Goal: Task Accomplishment & Management: Complete application form

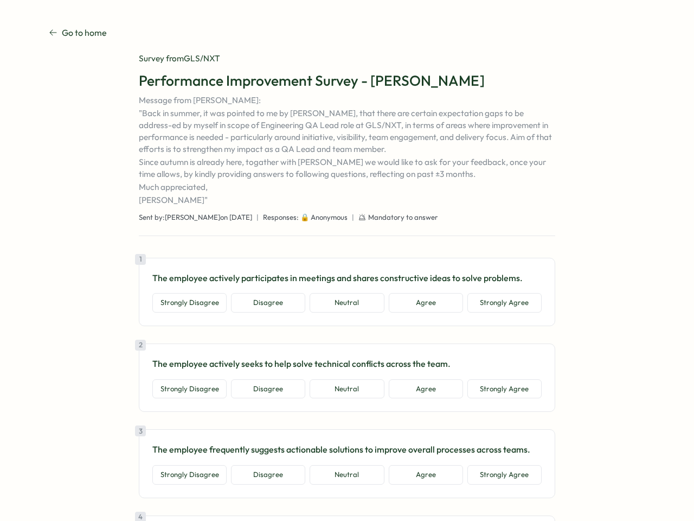
click at [347, 260] on div "1 The employee actively participates in meetings and shares constructive ideas …" at bounding box center [347, 292] width 417 height 68
click at [188, 303] on button "Strongly Disagree" at bounding box center [189, 303] width 74 height 20
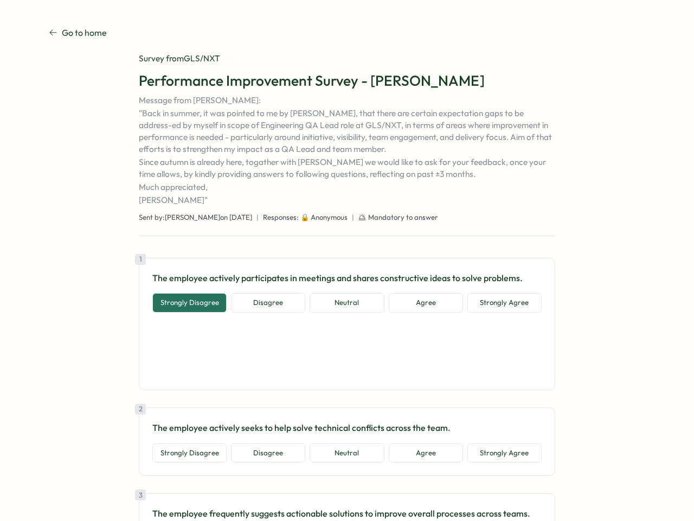
click at [266, 303] on button "Disagree" at bounding box center [268, 303] width 74 height 20
click at [345, 303] on button "Neutral" at bounding box center [347, 303] width 74 height 20
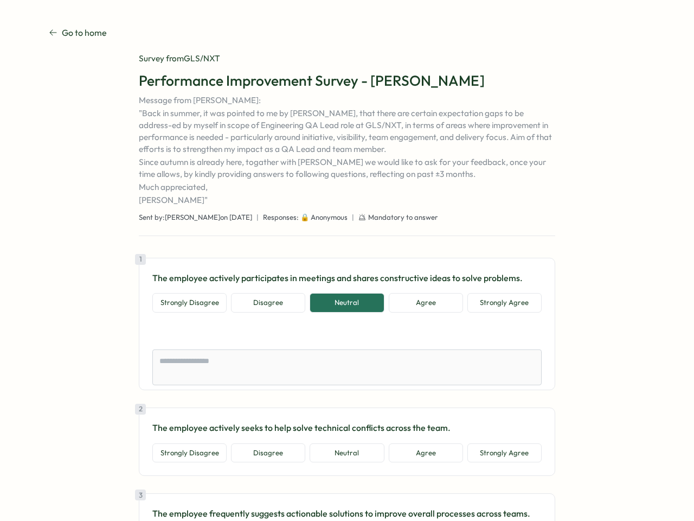
click at [424, 303] on button "Agree" at bounding box center [426, 303] width 74 height 20
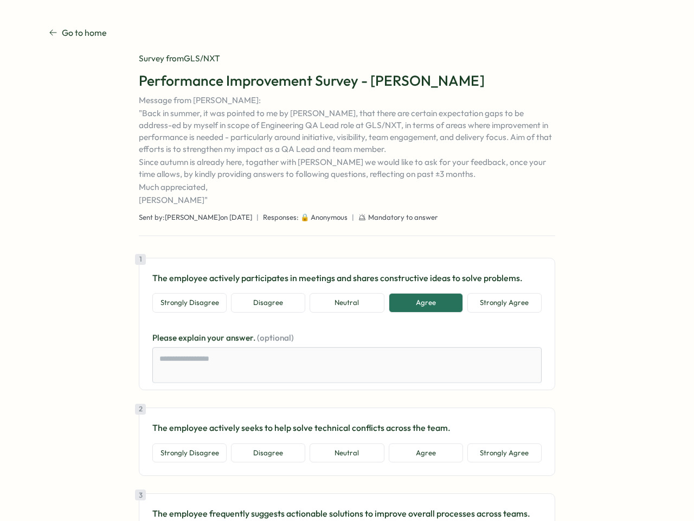
click at [503, 303] on button "Strongly Agree" at bounding box center [505, 303] width 74 height 20
type textarea "*"
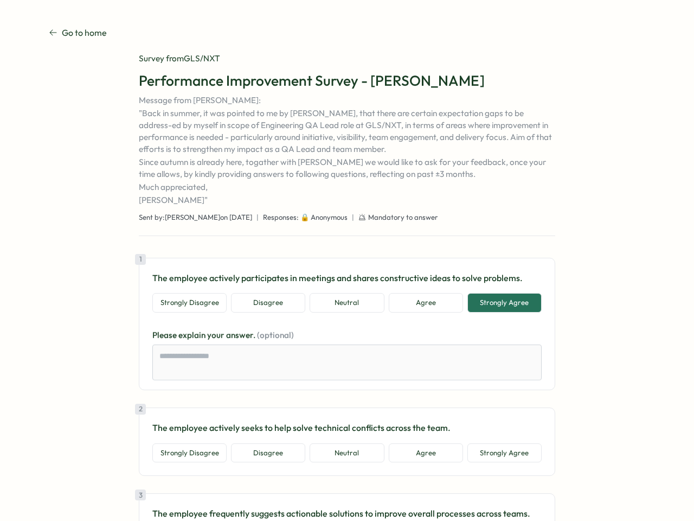
click at [188, 389] on div "1 The employee actively participates in meetings and shares constructive ideas …" at bounding box center [347, 324] width 417 height 132
click at [266, 389] on div "1 The employee actively participates in meetings and shares constructive ideas …" at bounding box center [347, 324] width 417 height 132
click at [345, 389] on div "1 The employee actively participates in meetings and shares constructive ideas …" at bounding box center [347, 324] width 417 height 132
